Goal: Transaction & Acquisition: Purchase product/service

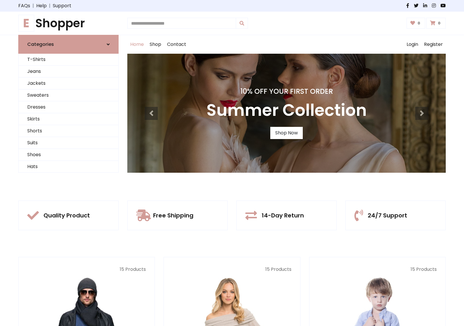
click at [232, 163] on div "10% Off Your First Order Summer Collection Shop Now" at bounding box center [286, 113] width 319 height 119
click at [286, 133] on link "Shop Now" at bounding box center [286, 133] width 32 height 12
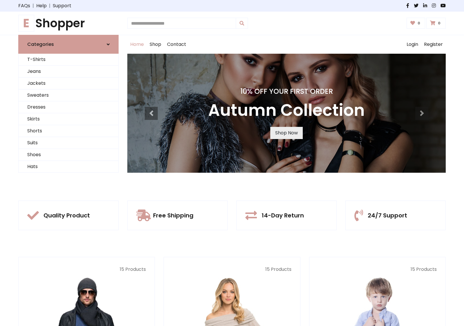
click at [286, 133] on link "Shop Now" at bounding box center [286, 133] width 32 height 12
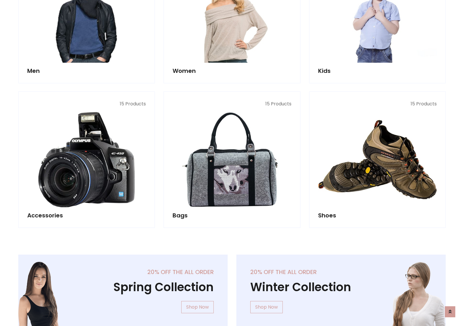
scroll to position [578, 0]
